Goal: Task Accomplishment & Management: Manage account settings

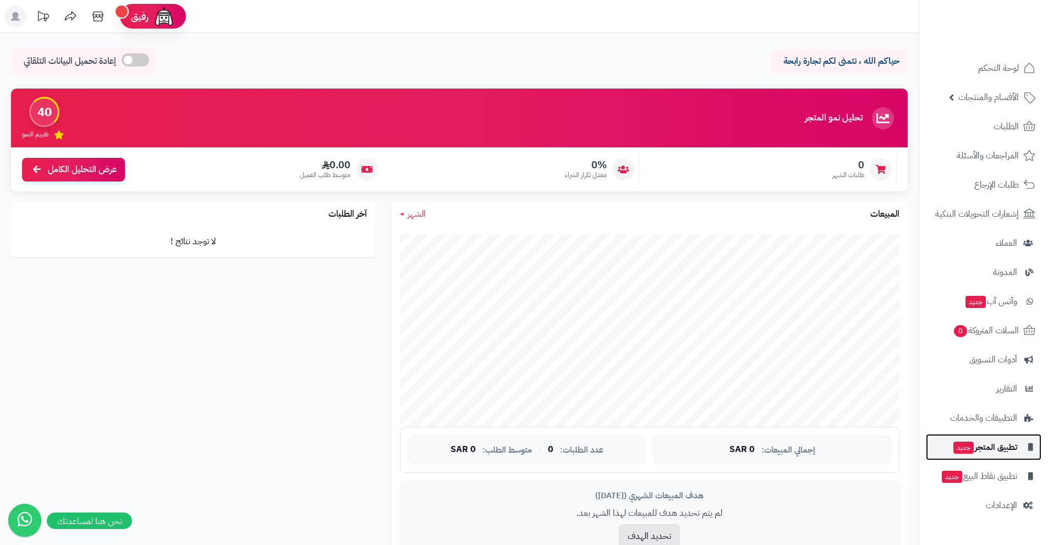
click at [1008, 445] on span "تطبيق المتجر جديد" at bounding box center [984, 446] width 65 height 15
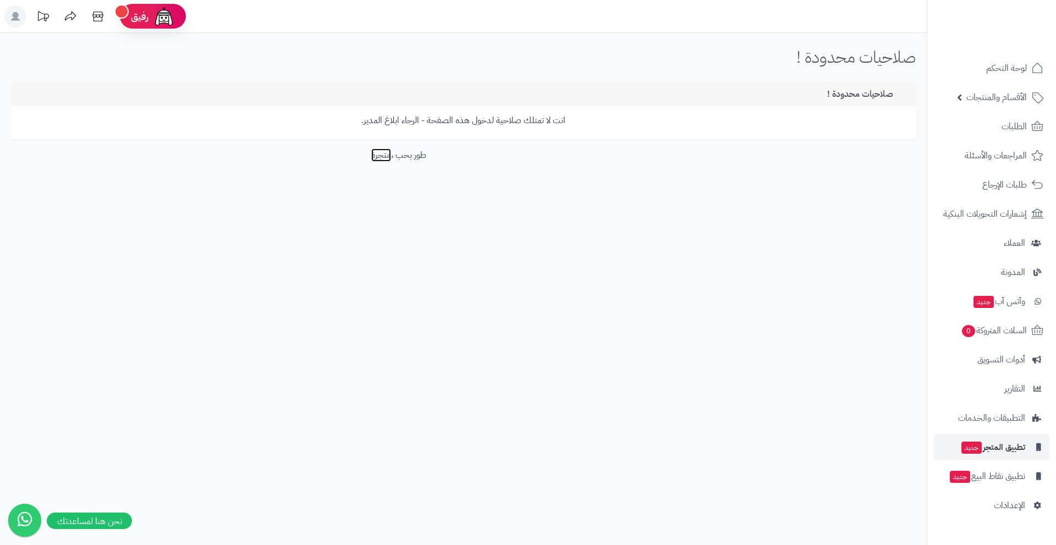
click at [371, 155] on link "متجرة" at bounding box center [381, 155] width 20 height 13
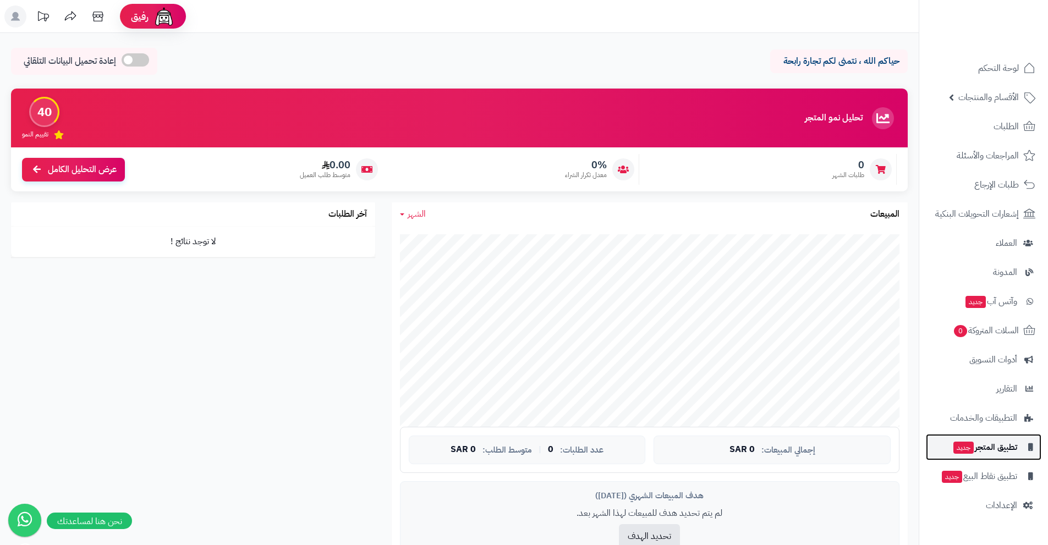
click at [981, 448] on span "تطبيق المتجر جديد" at bounding box center [984, 446] width 65 height 15
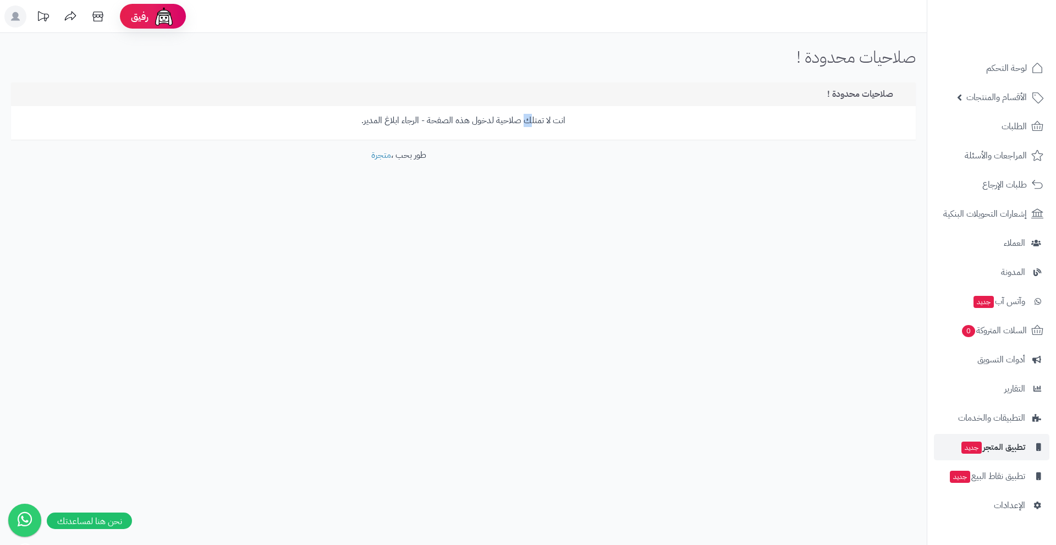
drag, startPoint x: 530, startPoint y: 135, endPoint x: 523, endPoint y: 133, distance: 7.5
click at [523, 133] on div "انت لا تمتلك صلاحية لدخول هذه الصفحة - الرجاء ابلاغ المدير." at bounding box center [463, 123] width 905 height 34
click at [499, 129] on div "انت لا تمتلك صلاحية لدخول هذه الصفحة - الرجاء ابلاغ المدير." at bounding box center [463, 123] width 905 height 34
click at [1007, 305] on span "وآتس آب جديد" at bounding box center [999, 301] width 52 height 15
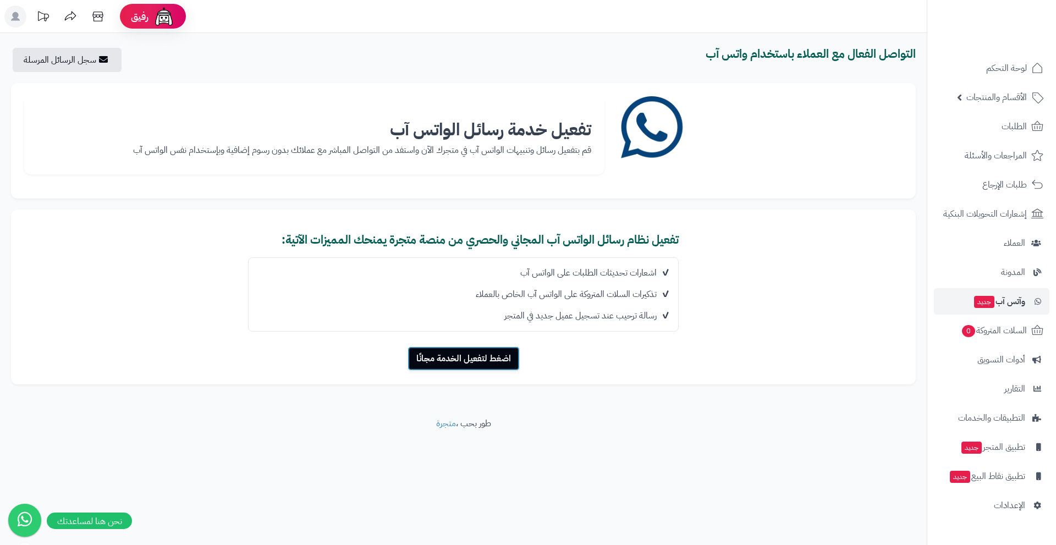
click at [490, 365] on button "اضغط لتفعيل الخدمة مجانًا" at bounding box center [464, 359] width 112 height 24
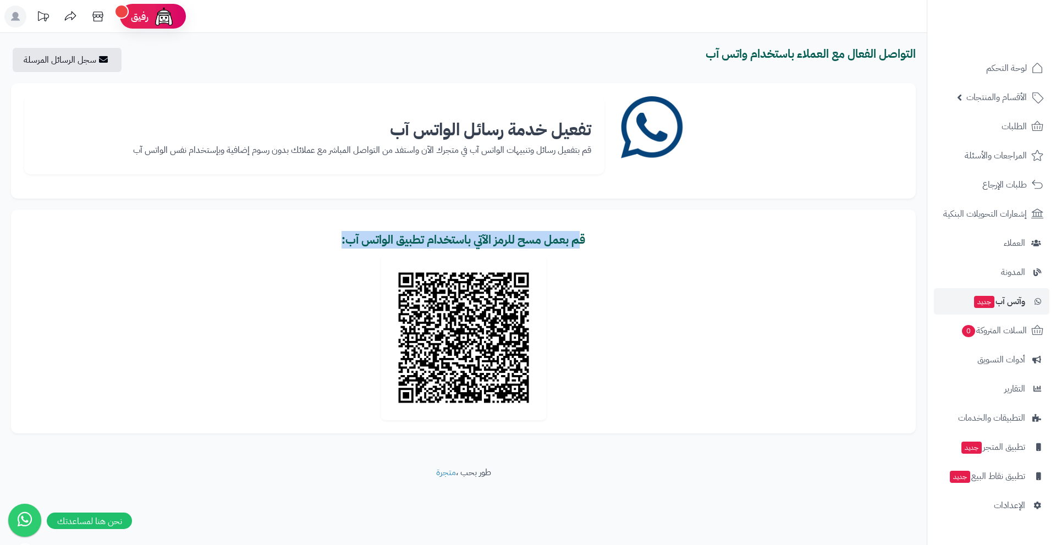
drag, startPoint x: 568, startPoint y: 239, endPoint x: 359, endPoint y: 251, distance: 209.4
click at [359, 251] on div "قم بعمل مسح للرمز الآتي باستخدام تطبيق الواتس آب: جاري تحميل الرمز..." at bounding box center [463, 327] width 878 height 186
click at [452, 236] on b "قم بعمل مسح للرمز الآتي باستخدام تطبيق الواتس آب:" at bounding box center [464, 240] width 244 height 18
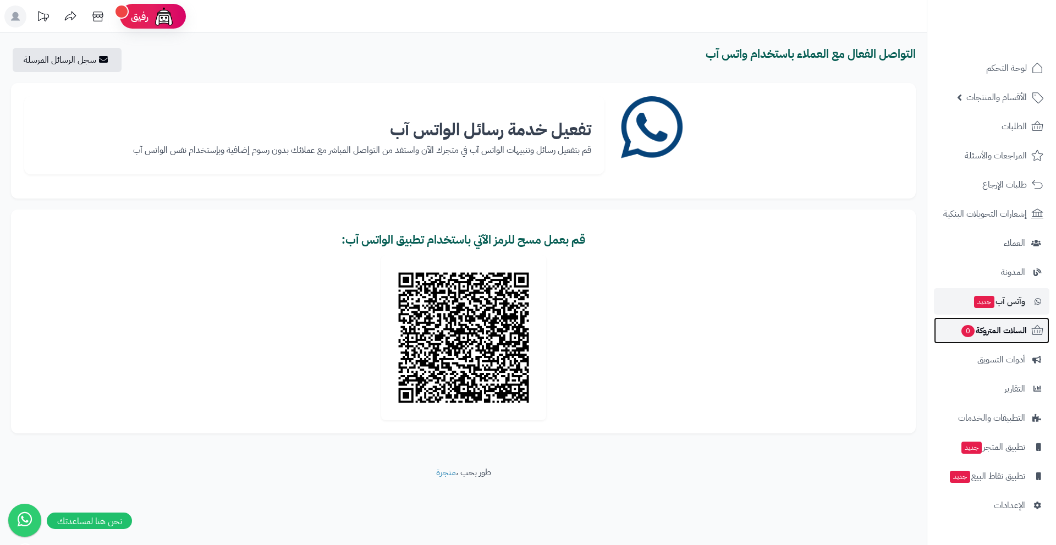
click at [1022, 326] on span "السلات المتروكة 0" at bounding box center [993, 330] width 67 height 15
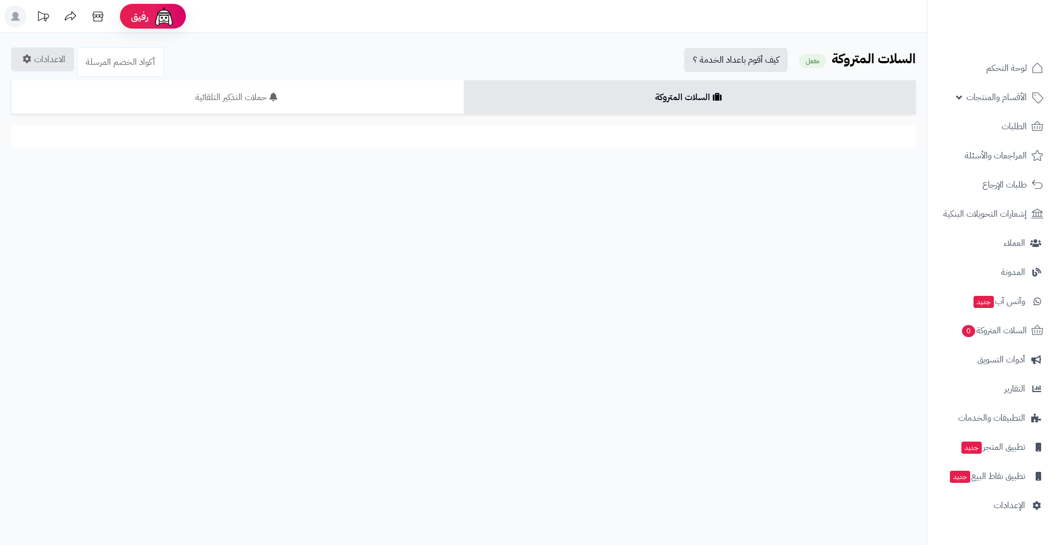
click at [1004, 329] on span "السلات المتروكة 0" at bounding box center [994, 330] width 66 height 15
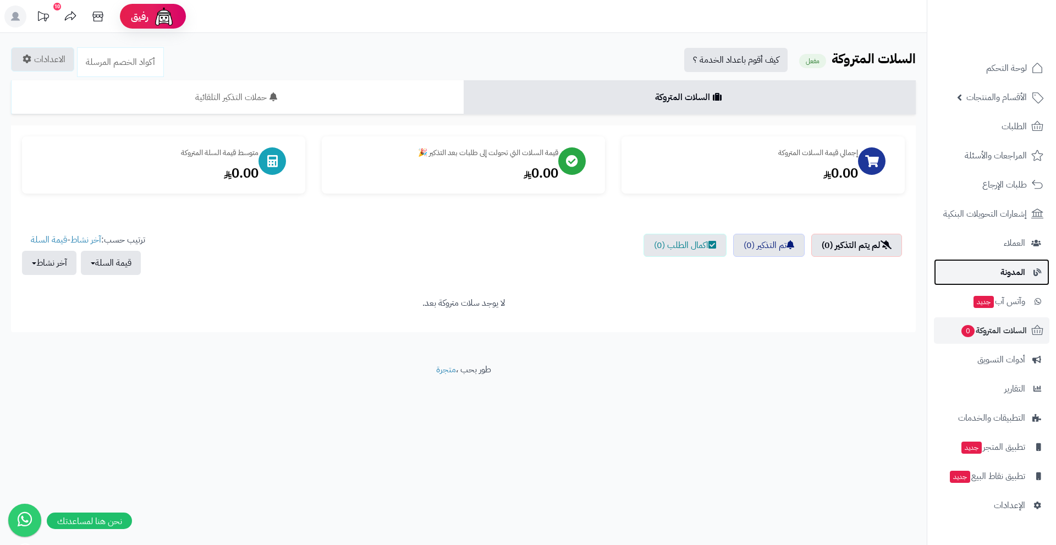
click at [1011, 266] on span "المدونة" at bounding box center [1013, 272] width 25 height 15
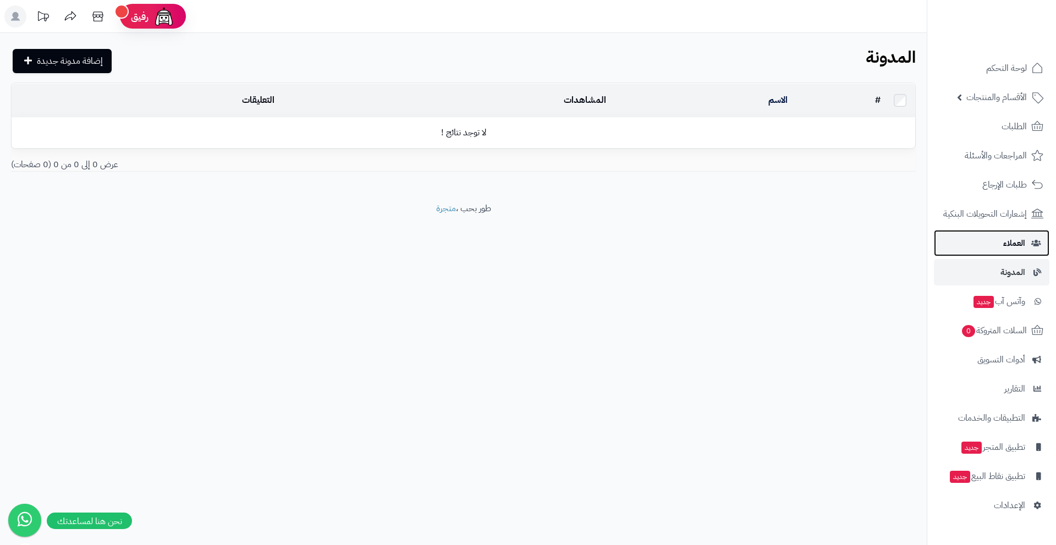
click at [1024, 248] on span "العملاء" at bounding box center [1014, 242] width 22 height 15
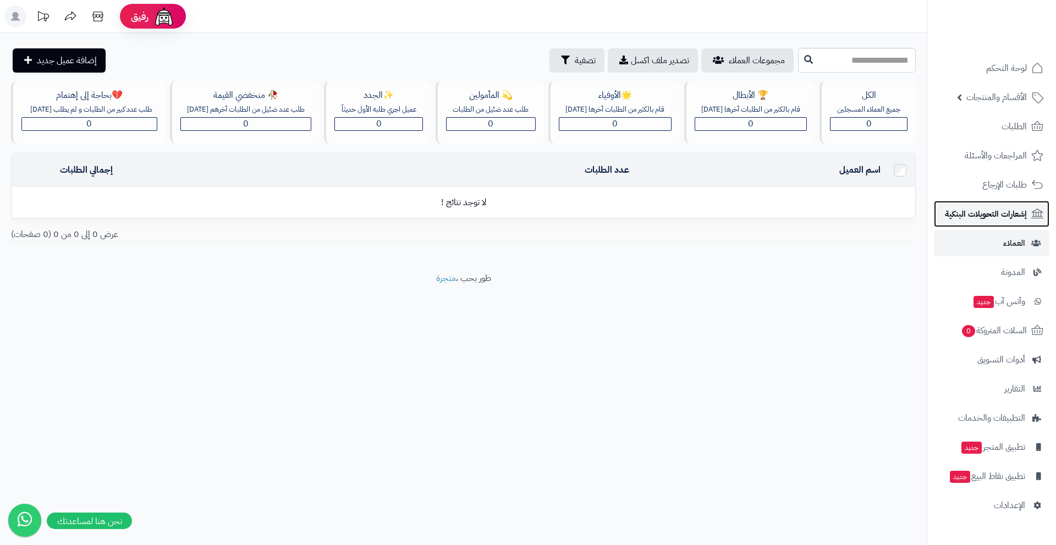
click at [1026, 221] on span "إشعارات التحويلات البنكية" at bounding box center [986, 213] width 82 height 15
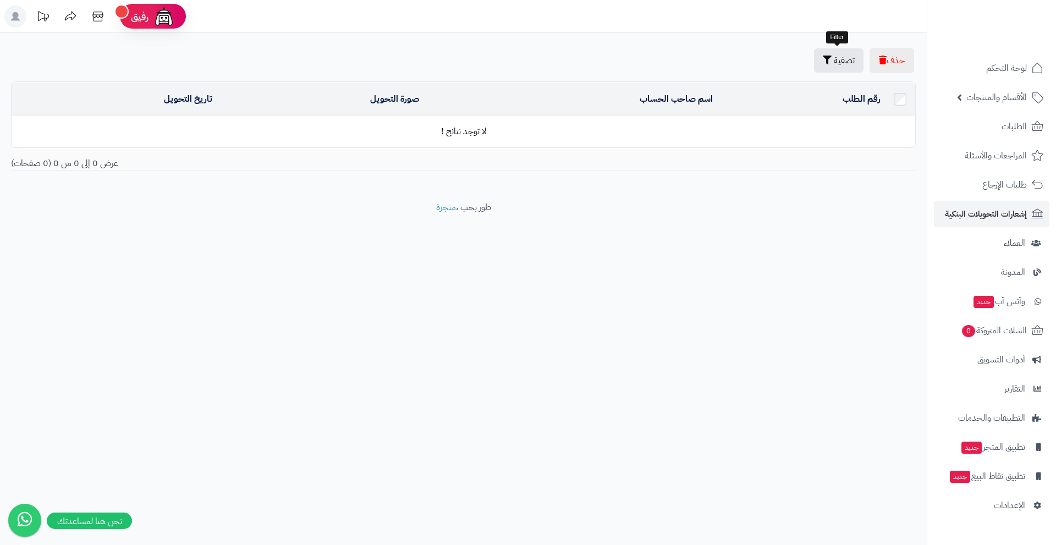
drag, startPoint x: 780, startPoint y: 28, endPoint x: 884, endPoint y: 89, distance: 120.6
click at [1000, 72] on span "لوحة التحكم" at bounding box center [1007, 68] width 40 height 15
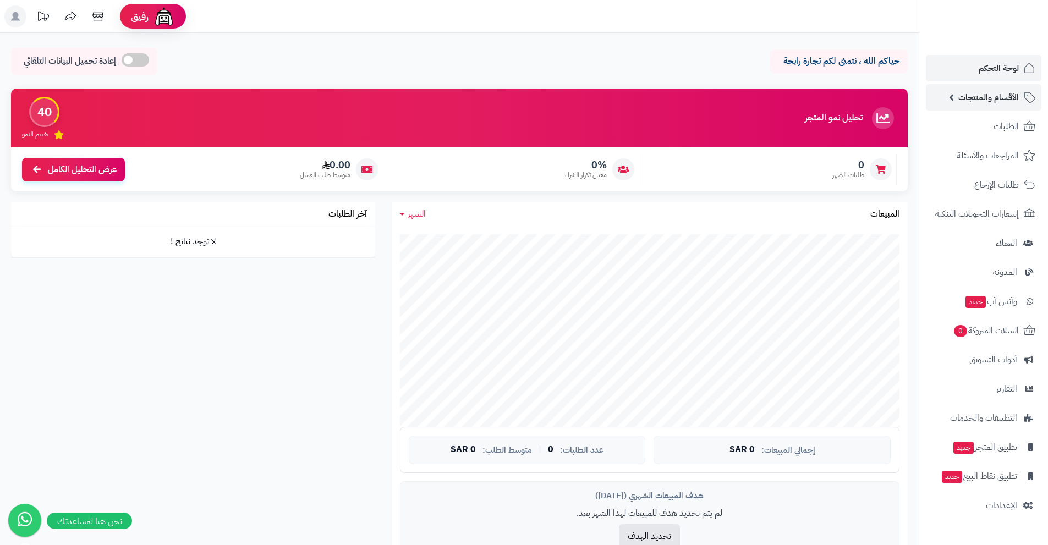
click at [985, 100] on span "الأقسام والمنتجات" at bounding box center [988, 97] width 61 height 15
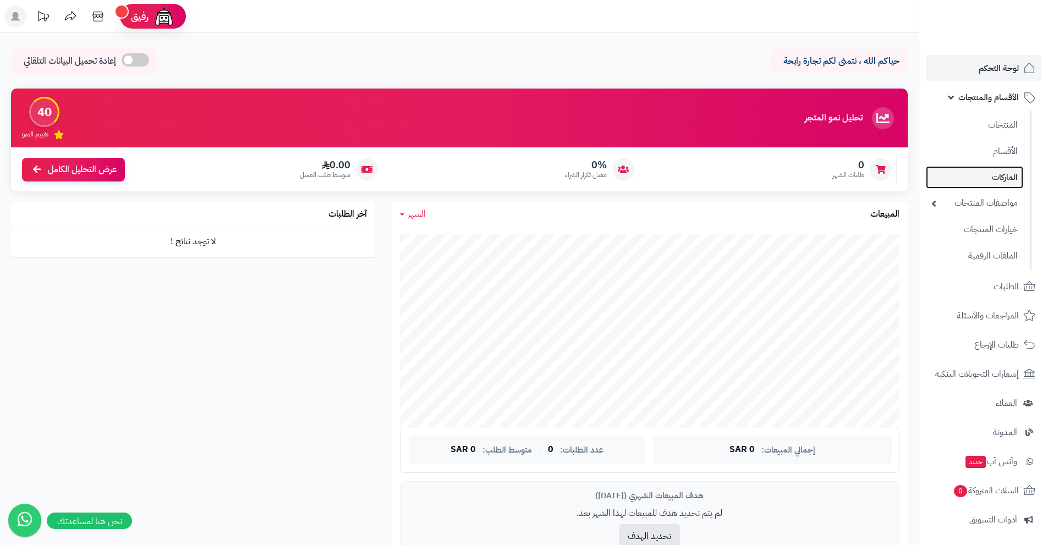
click at [986, 178] on link "الماركات" at bounding box center [974, 177] width 97 height 23
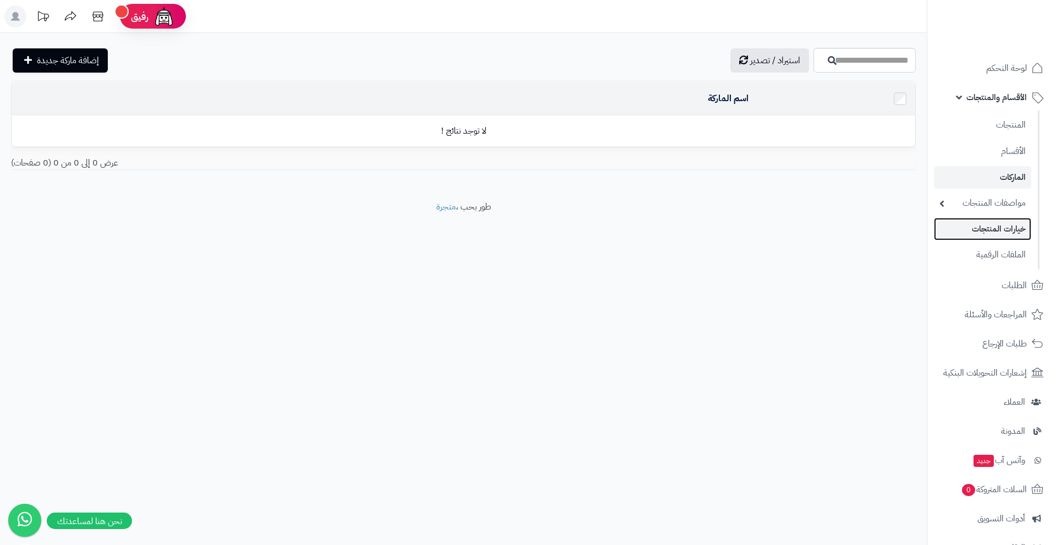
click at [1005, 227] on link "خيارات المنتجات" at bounding box center [982, 229] width 97 height 23
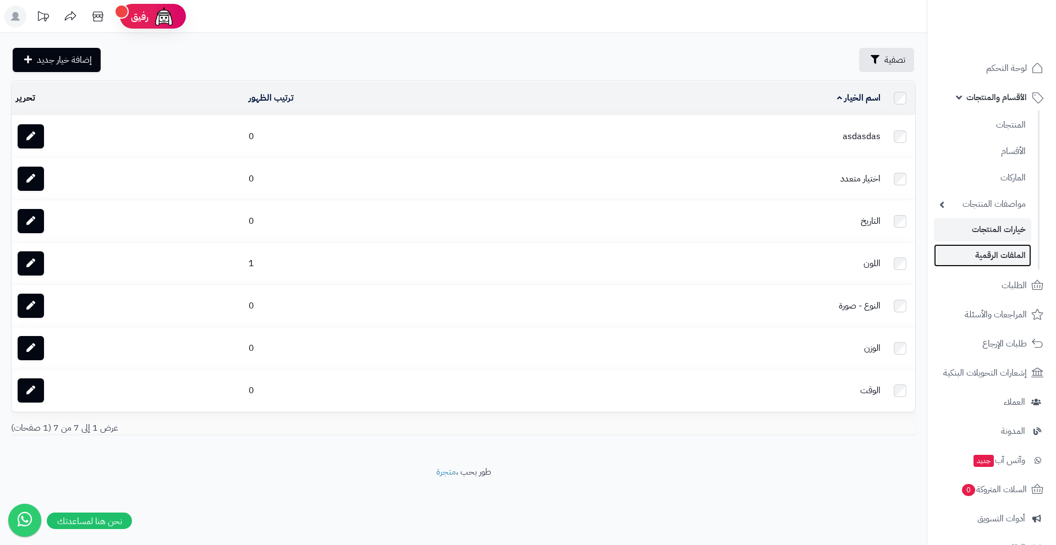
click at [1002, 251] on link "الملفات الرقمية" at bounding box center [982, 255] width 97 height 23
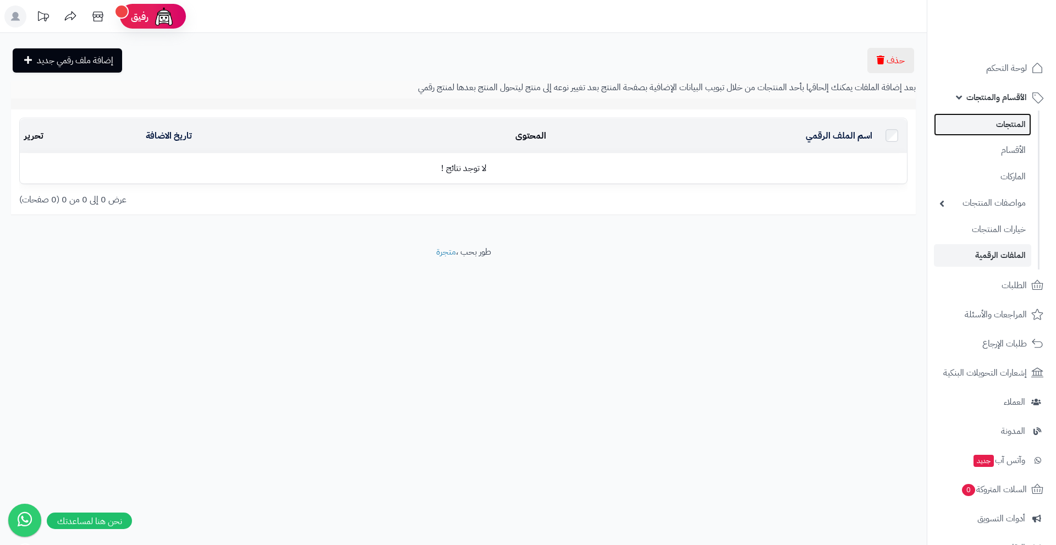
click at [985, 126] on link "المنتجات" at bounding box center [982, 124] width 97 height 23
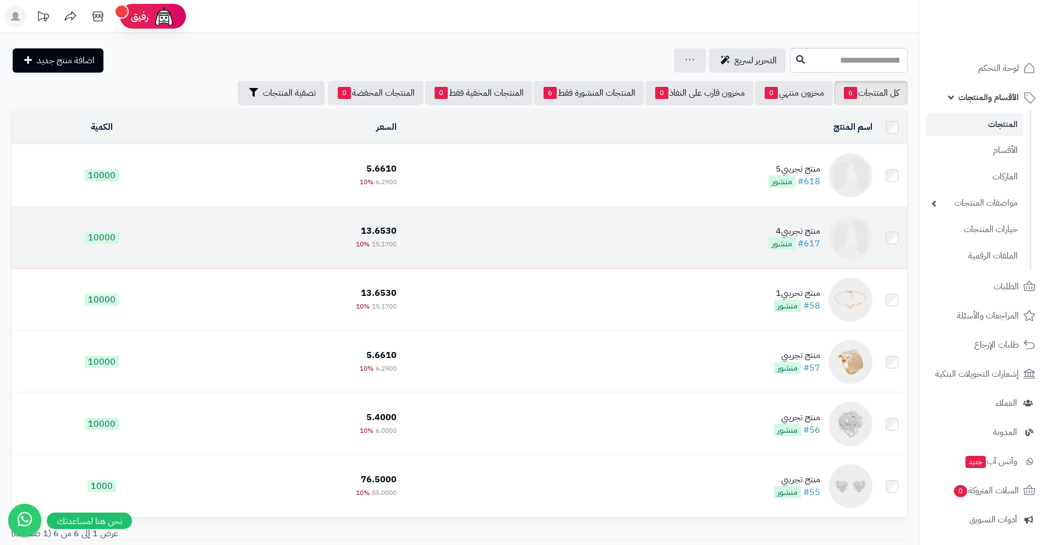
drag, startPoint x: 512, startPoint y: 310, endPoint x: 568, endPoint y: 264, distance: 72.3
click at [568, 264] on td "منتج تجريبي4 #617 منشور" at bounding box center [638, 238] width 475 height 62
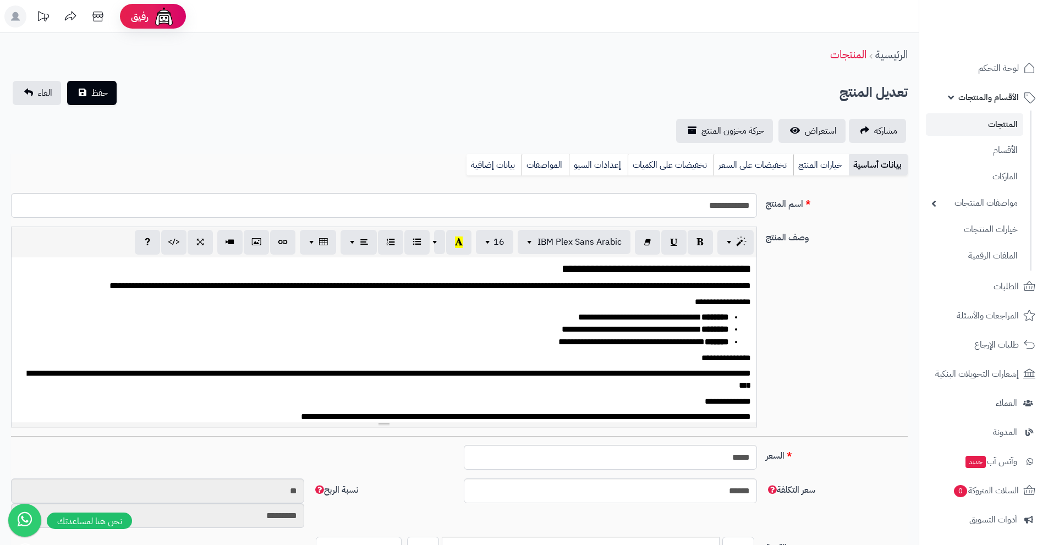
select select
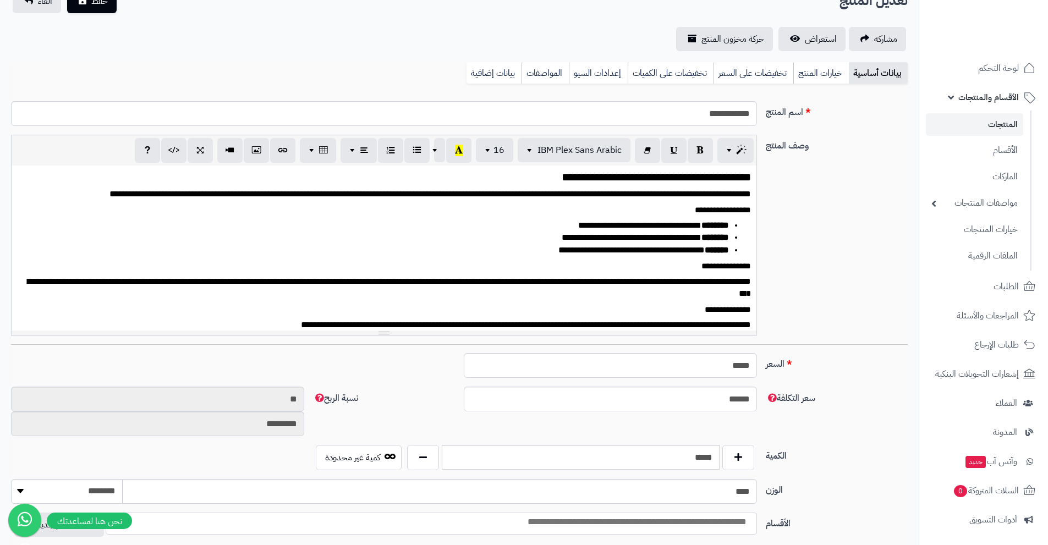
scroll to position [183, 0]
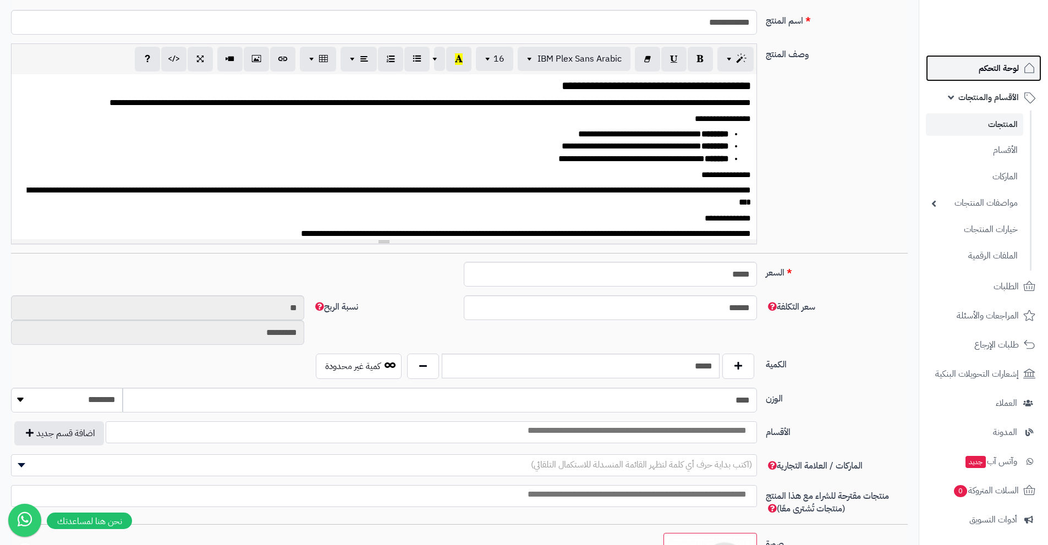
click at [981, 73] on span "لوحة التحكم" at bounding box center [999, 68] width 40 height 15
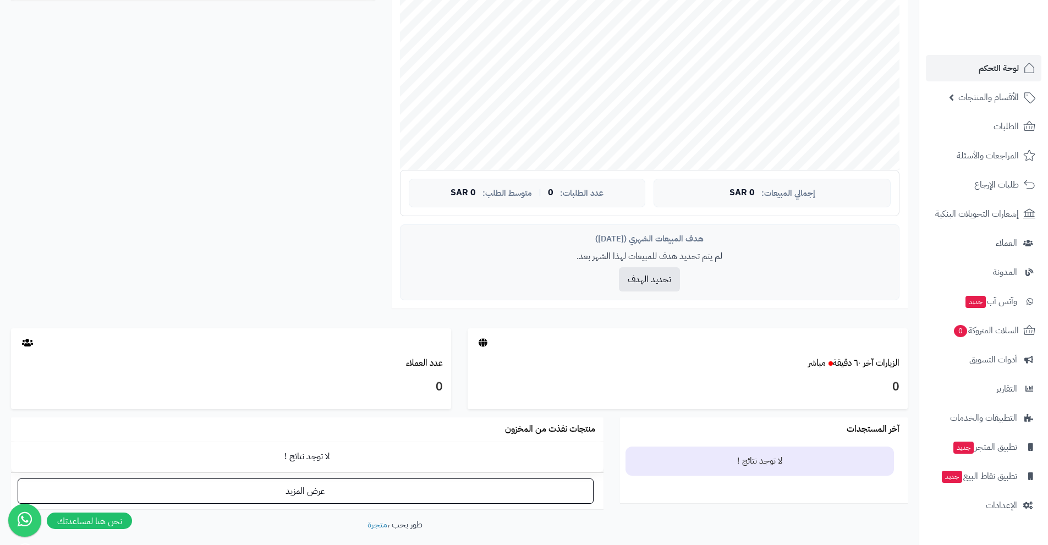
scroll to position [307, 0]
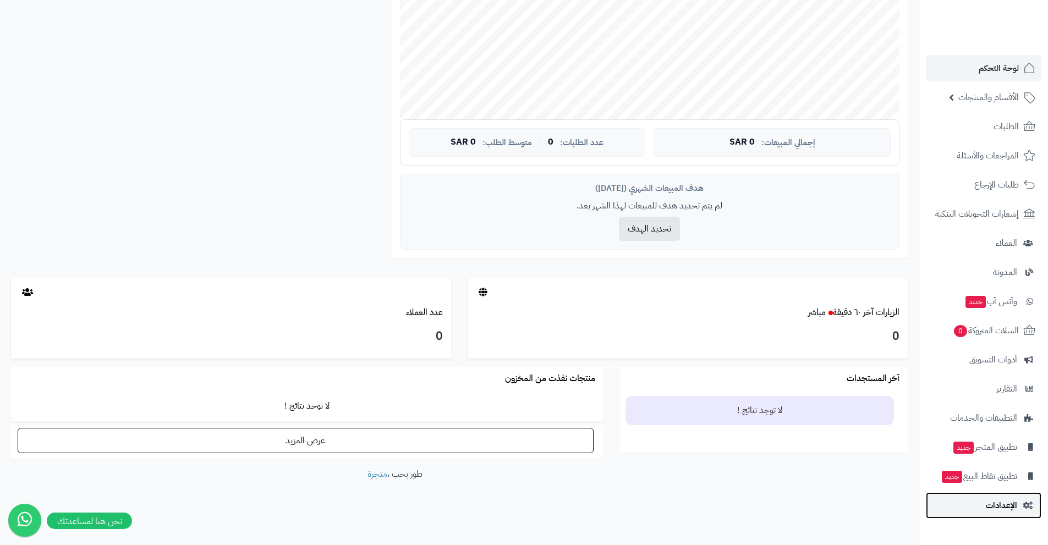
click at [991, 498] on span "الإعدادات" at bounding box center [1001, 505] width 31 height 15
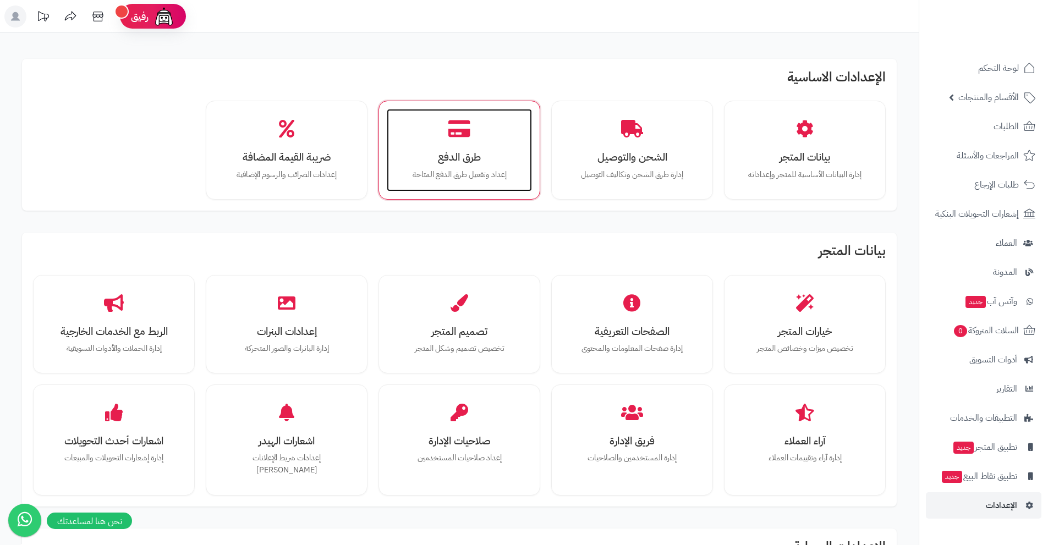
click at [435, 146] on div "طرق الدفع إعداد وتفعيل طرق الدفع المتاحة" at bounding box center [459, 150] width 145 height 83
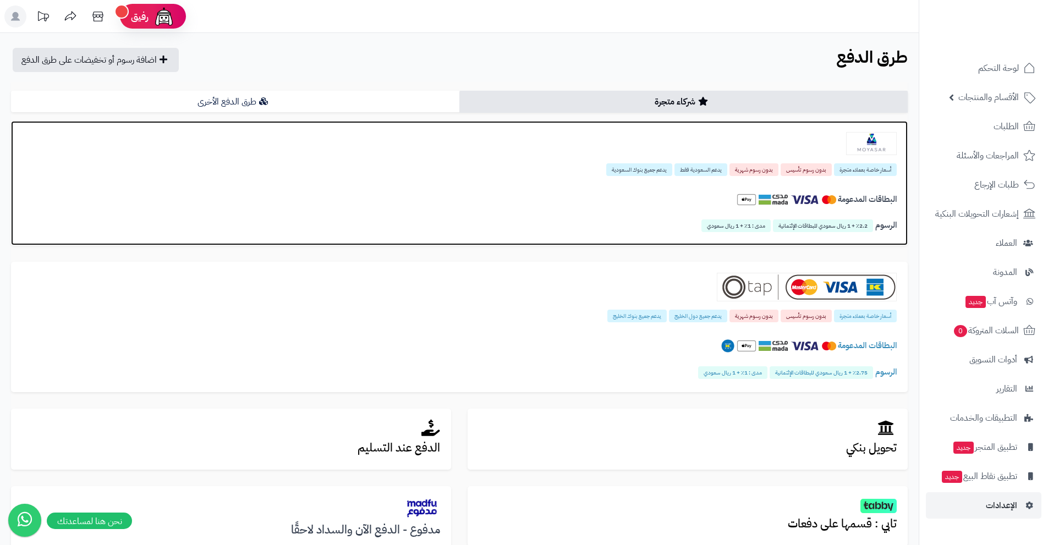
click at [843, 197] on span "البطاقات المدعومة" at bounding box center [867, 199] width 59 height 12
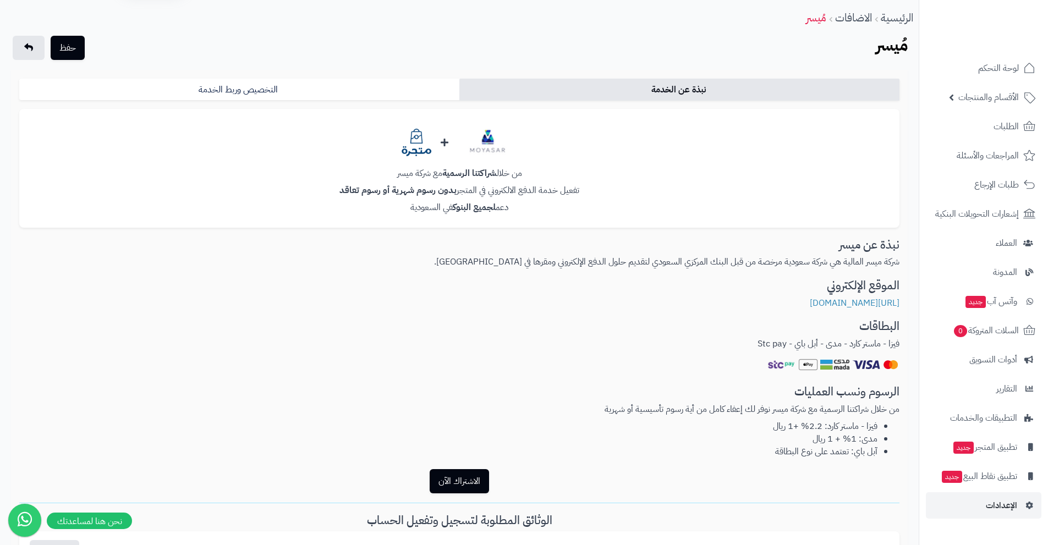
scroll to position [55, 0]
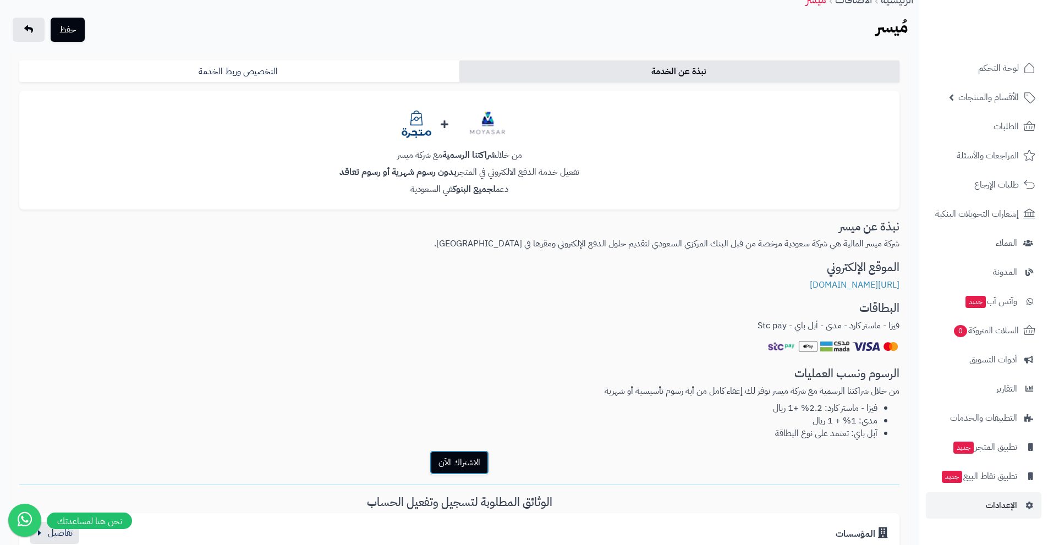
click at [472, 465] on button "الاشتراك الآن" at bounding box center [459, 462] width 59 height 24
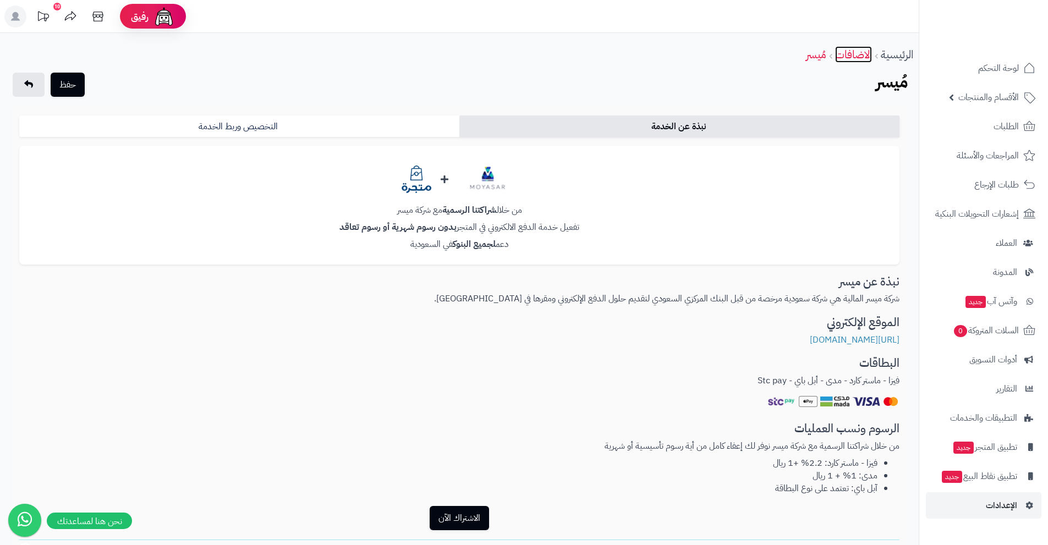
click at [842, 51] on link "الاضافات" at bounding box center [853, 54] width 37 height 17
click at [902, 50] on link "الرئيسية" at bounding box center [897, 54] width 32 height 17
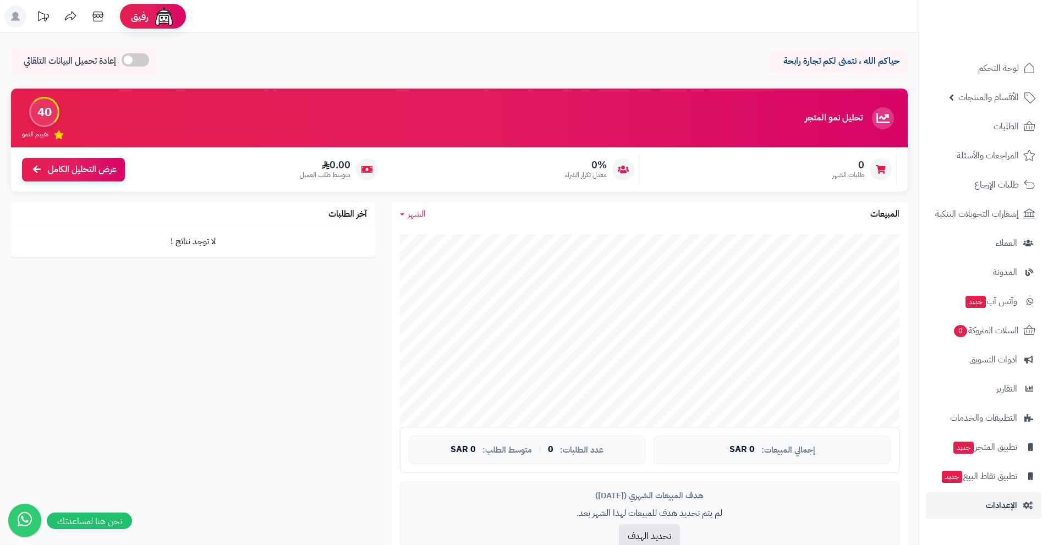
click at [732, 80] on div "حياكم الله ، نتمنى لكم تجارة رابحة إعادة تحميل البيانات التلقائي" at bounding box center [459, 64] width 897 height 32
click at [971, 73] on link "لوحة التحكم" at bounding box center [984, 68] width 116 height 26
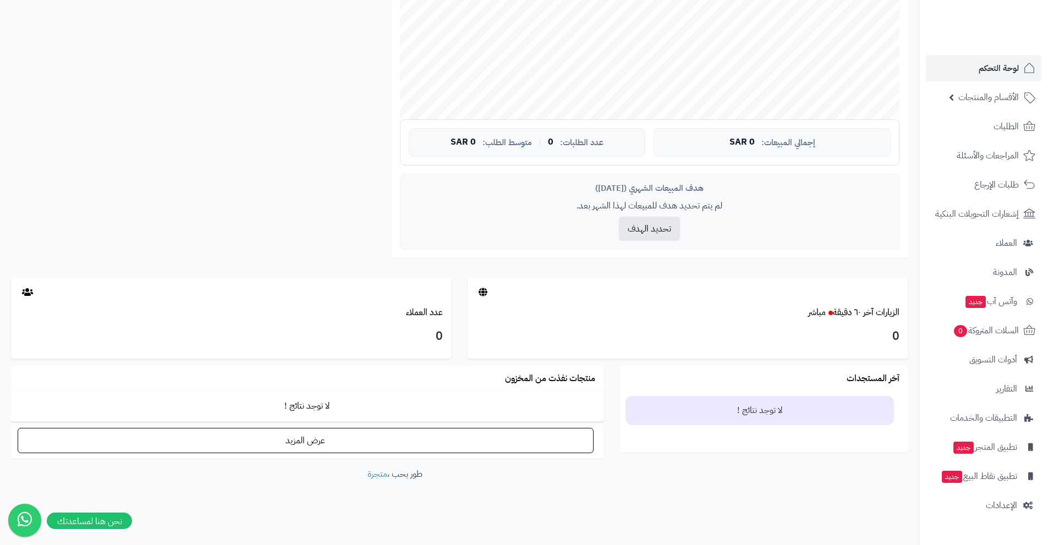
scroll to position [234, 0]
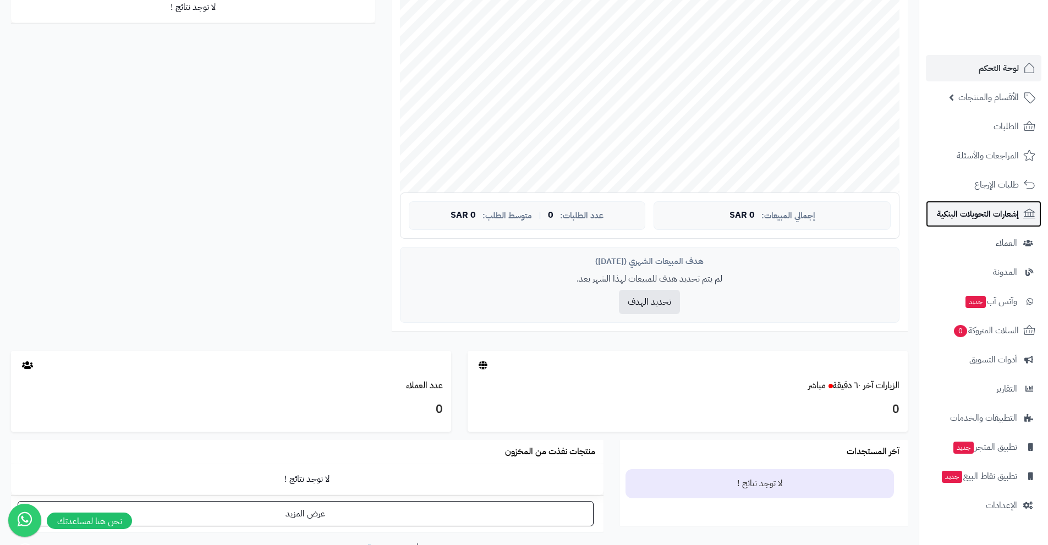
click at [987, 218] on span "إشعارات التحويلات البنكية" at bounding box center [978, 213] width 82 height 15
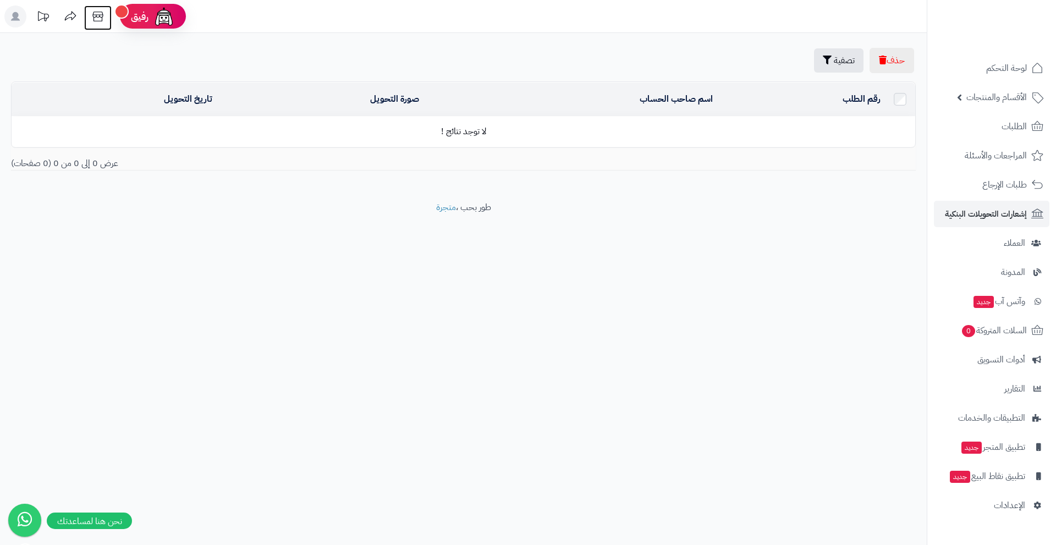
click at [101, 17] on icon at bounding box center [97, 17] width 10 height 10
